Goal: Task Accomplishment & Management: Manage account settings

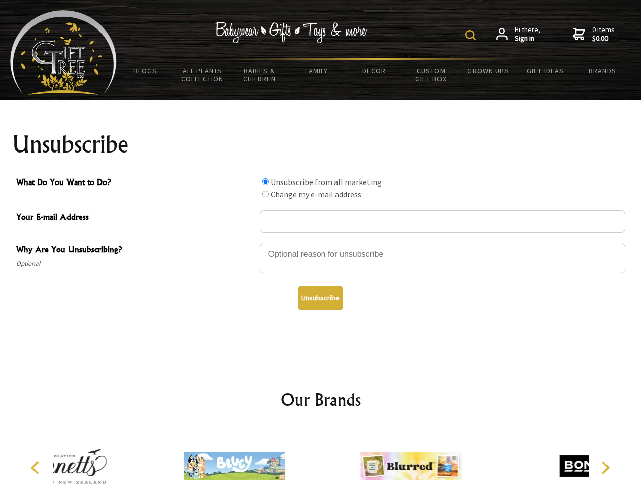
click at [472, 35] on img at bounding box center [471, 35] width 10 height 10
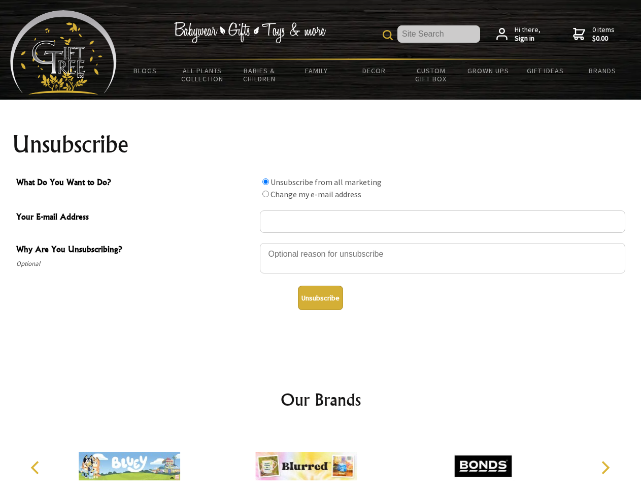
click at [321, 242] on div at bounding box center [443, 260] width 366 height 36
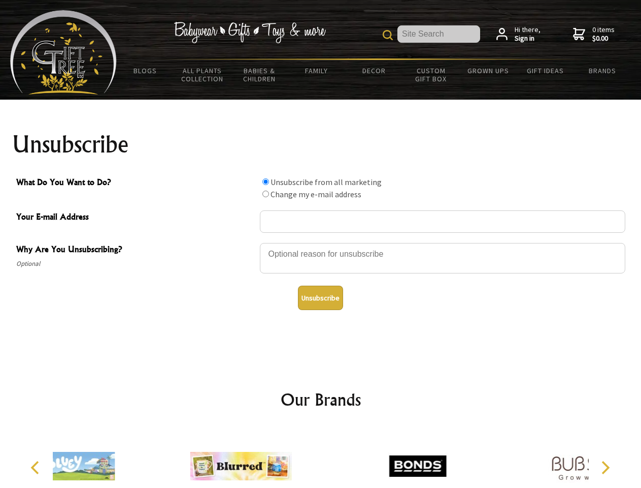
click at [266, 181] on input "What Do You Want to Do?" at bounding box center [266, 181] width 7 height 7
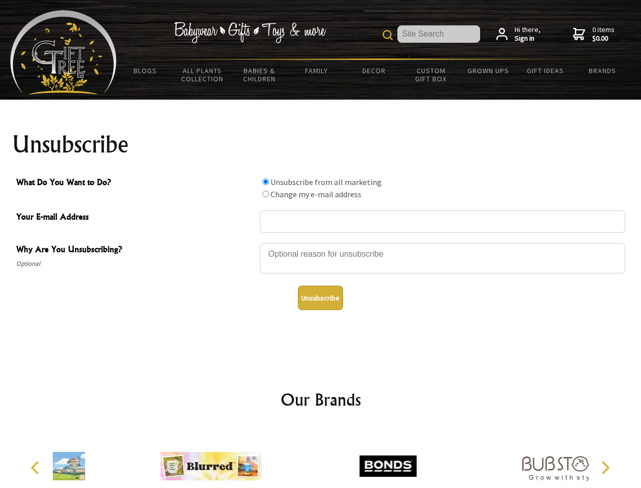
click at [266, 194] on input "What Do You Want to Do?" at bounding box center [266, 193] width 7 height 7
radio input "true"
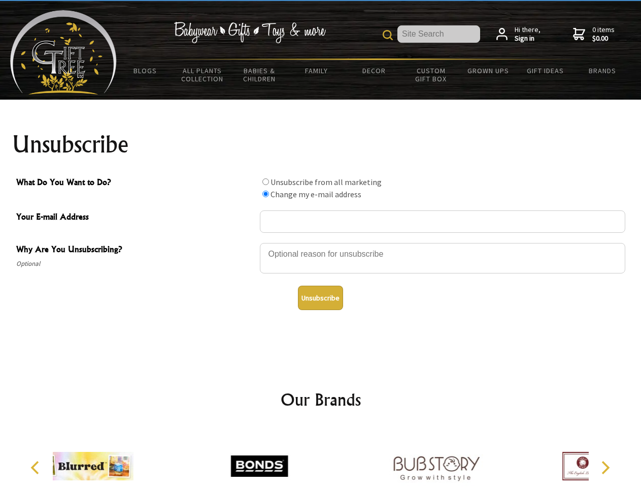
click at [320, 298] on button "Unsubscribe" at bounding box center [320, 297] width 45 height 24
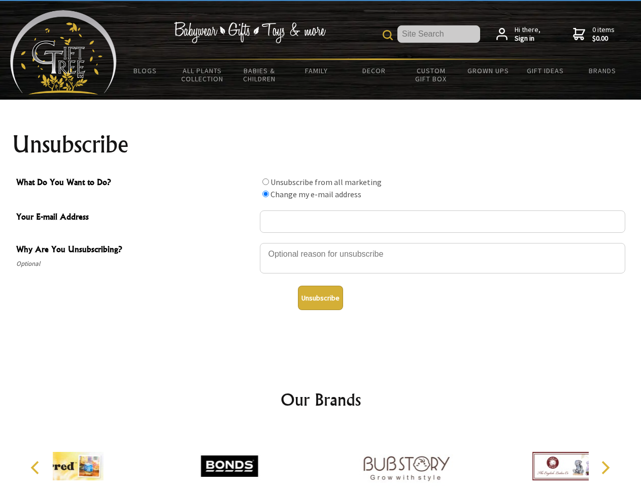
click at [321, 458] on div at bounding box center [406, 467] width 177 height 79
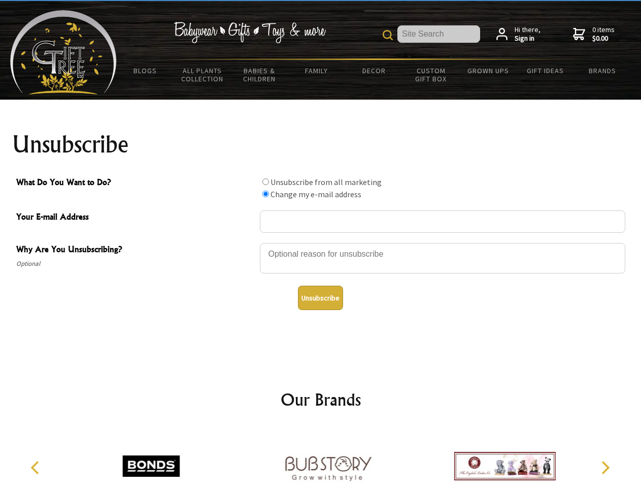
click at [37, 467] on icon "Previous" at bounding box center [35, 467] width 13 height 13
click at [605, 467] on icon "Next" at bounding box center [604, 467] width 13 height 13
